Goal: Check status: Check status

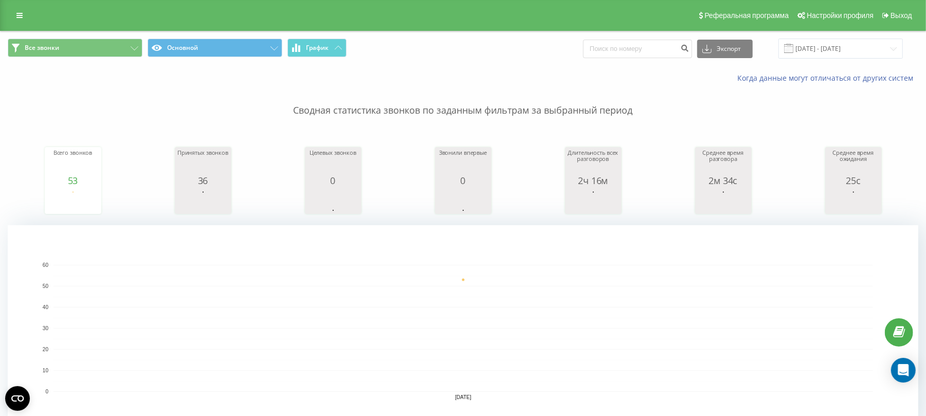
click at [683, 35] on div "Все звонки Основной График Экспорт .csv .xls .xlsx [DATE] - [DATE]" at bounding box center [463, 48] width 925 height 34
click at [683, 43] on input "[DATE] - [DATE]" at bounding box center [841, 49] width 124 height 20
click at [815, 54] on input "[DATE] - [DATE]" at bounding box center [841, 49] width 124 height 20
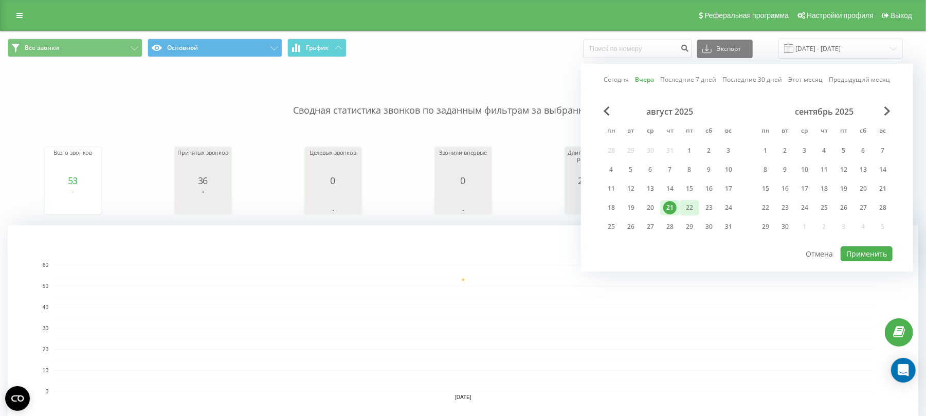
click at [693, 207] on div "22" at bounding box center [689, 207] width 13 height 13
click at [855, 247] on button "Применить" at bounding box center [867, 253] width 52 height 15
type input "[DATE] - [DATE]"
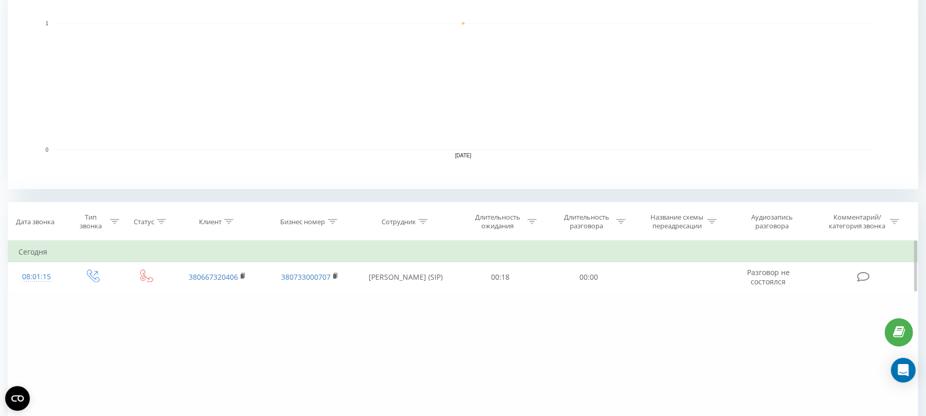
scroll to position [274, 0]
